Goal: Task Accomplishment & Management: Use online tool/utility

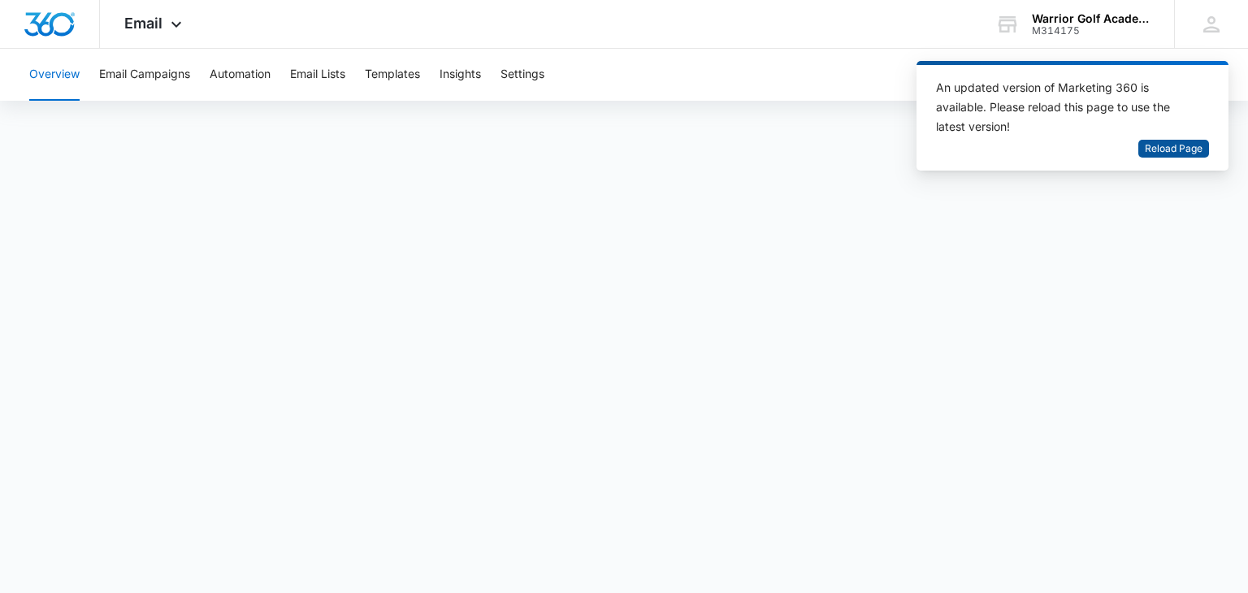
click at [1170, 153] on span "Reload Page" at bounding box center [1173, 148] width 58 height 15
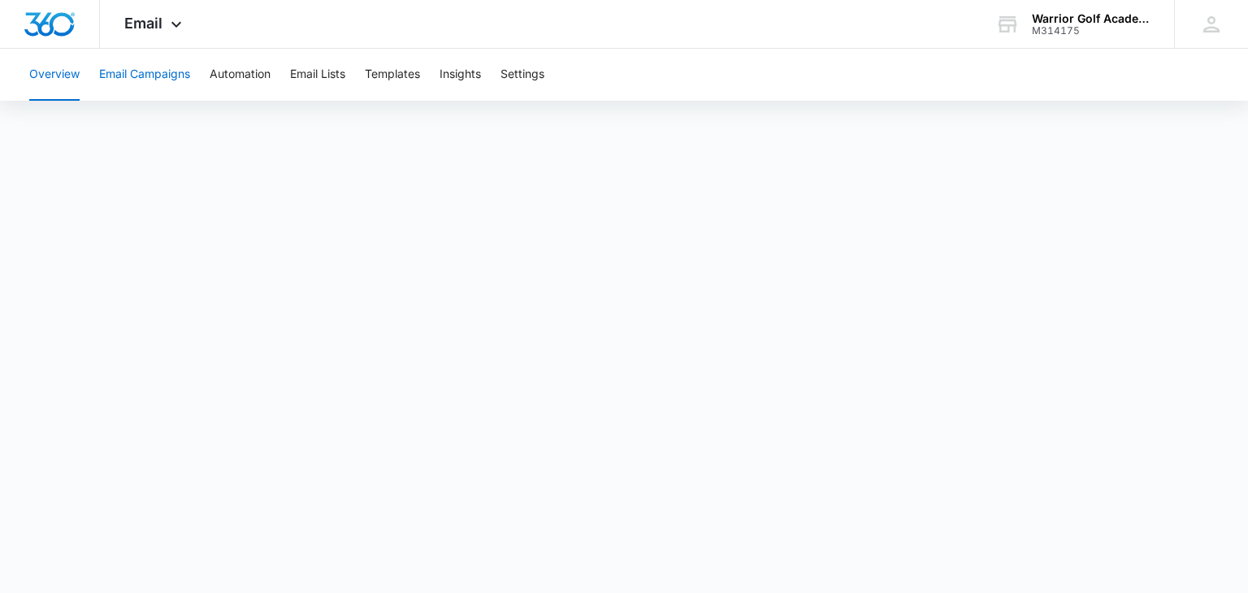
click at [146, 73] on button "Email Campaigns" at bounding box center [144, 75] width 91 height 52
click at [162, 24] on div "Email Apps Reputation Websites Forms CRM Email Social Shop Payments POS Content…" at bounding box center [155, 24] width 110 height 48
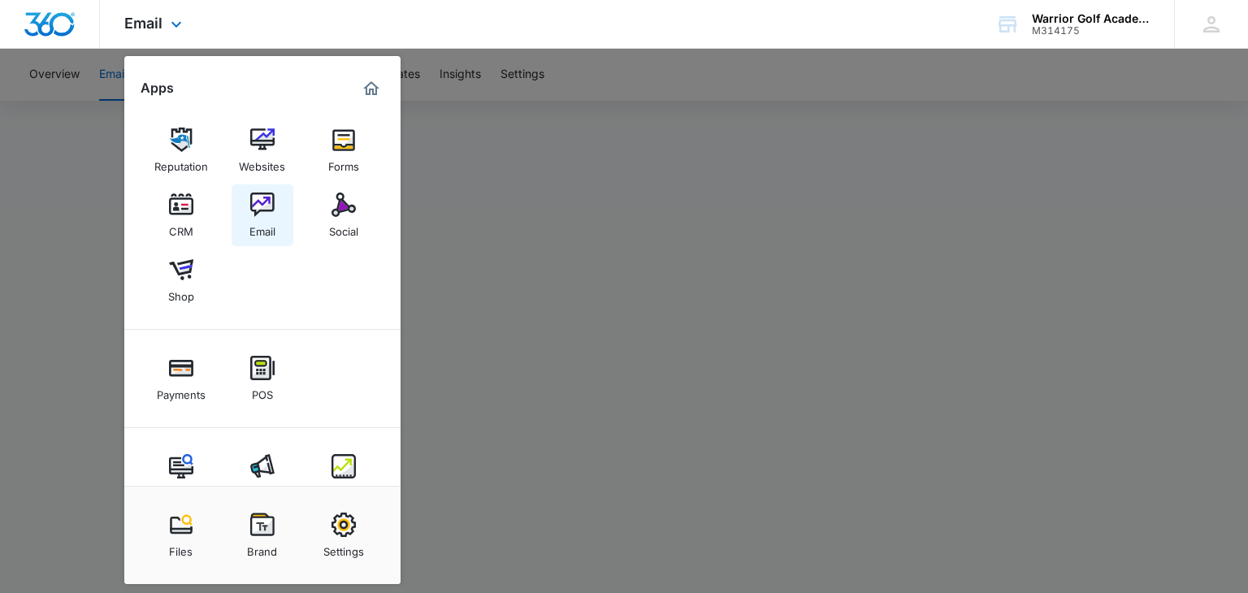
click at [266, 214] on img at bounding box center [262, 205] width 24 height 24
